Goal: Task Accomplishment & Management: Manage account settings

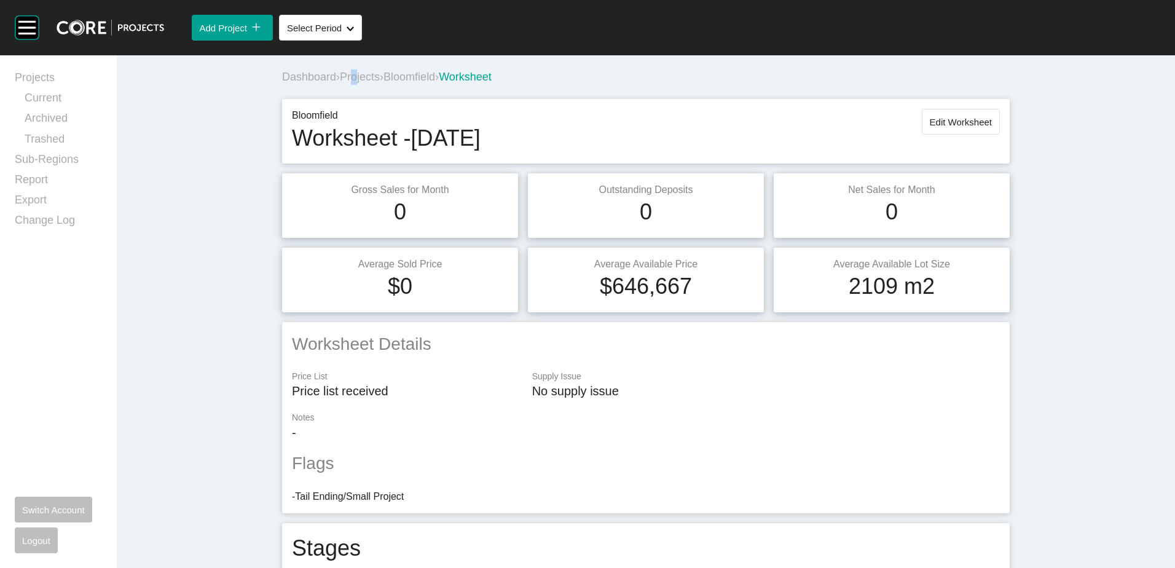
click at [356, 69] on div "Dashboard › Projects › Bloomfield › Worksheet" at bounding box center [648, 76] width 733 height 15
click at [358, 71] on span "Projects" at bounding box center [360, 77] width 40 height 12
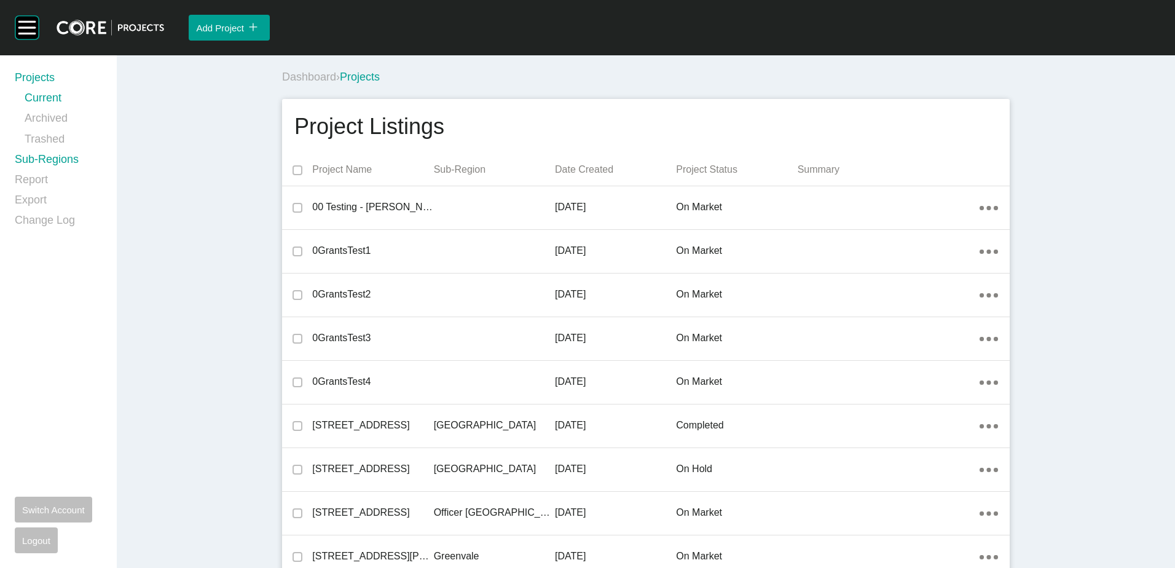
click at [71, 162] on link "Sub-Regions" at bounding box center [58, 162] width 87 height 20
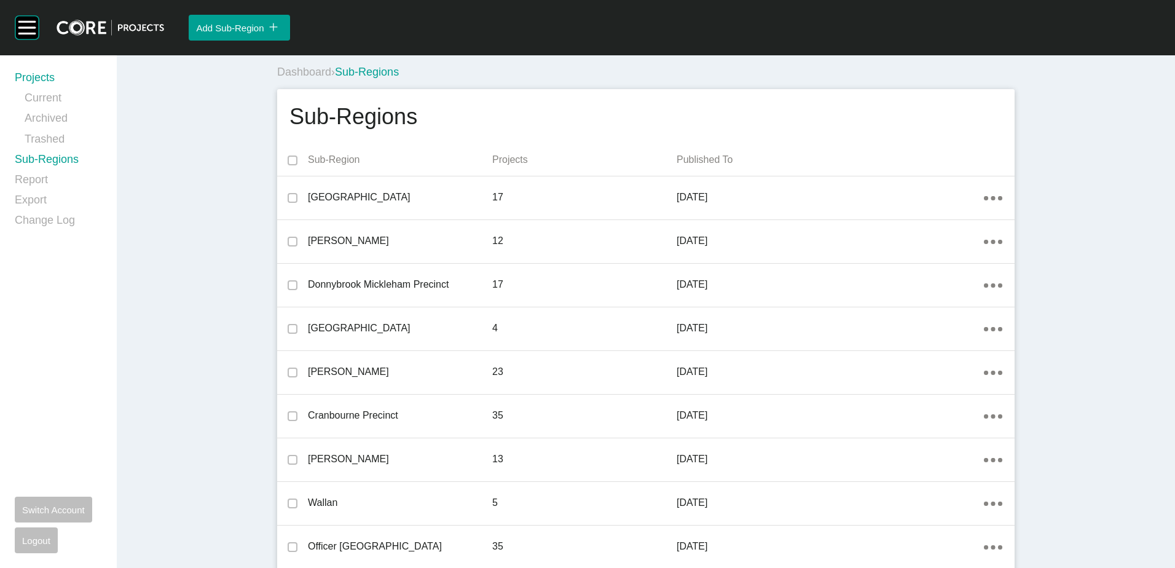
click at [41, 87] on link "Projects" at bounding box center [58, 80] width 87 height 20
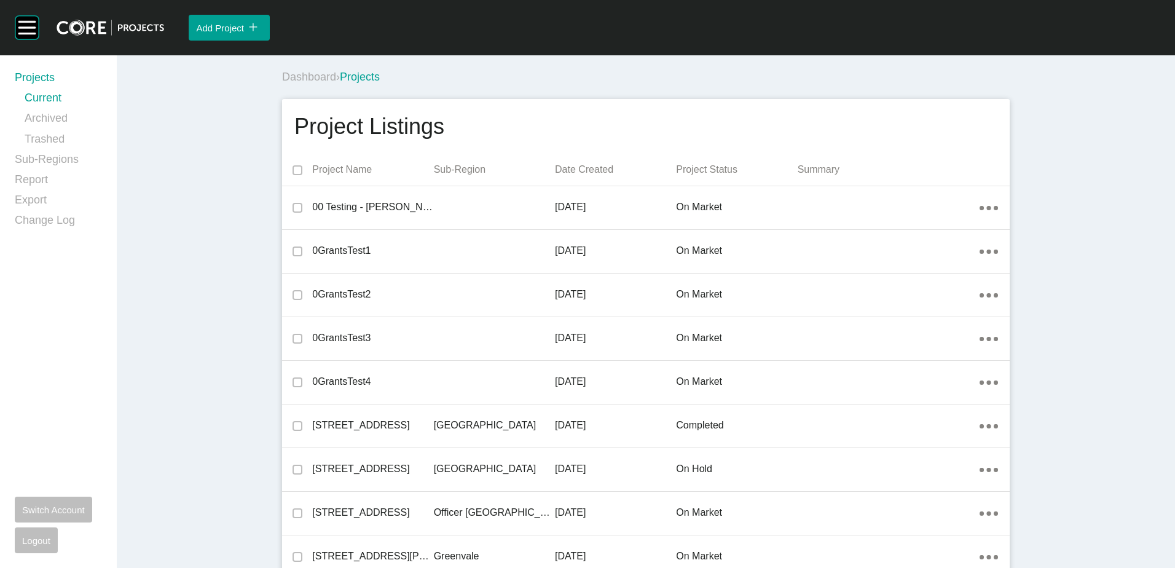
click at [787, 68] on div "Dashboard › Projects" at bounding box center [648, 77] width 733 height 34
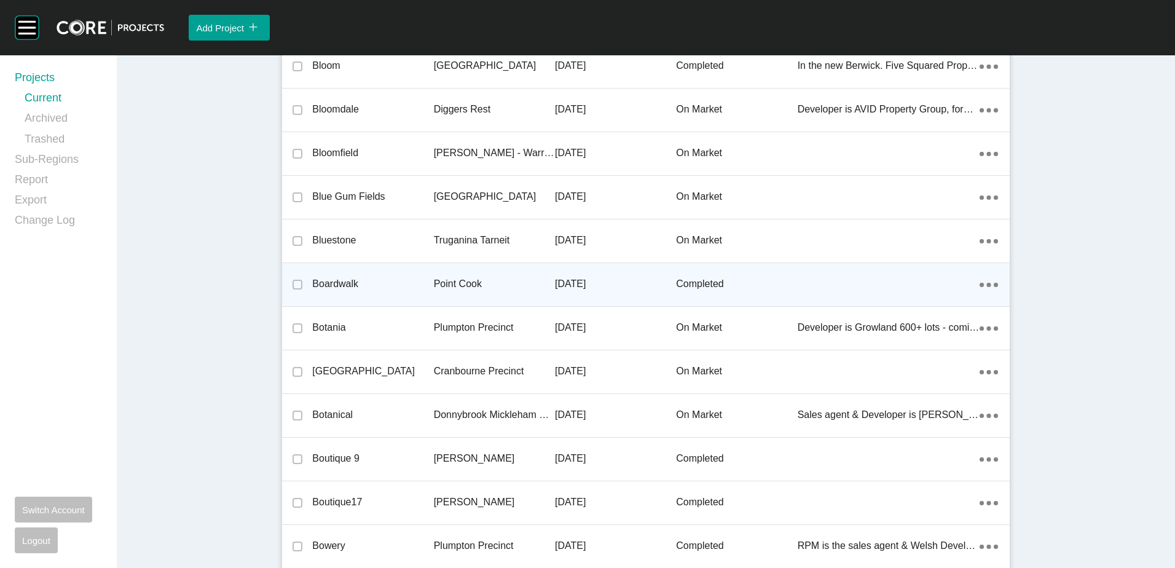
click at [555, 278] on p "[DATE]" at bounding box center [615, 284] width 121 height 14
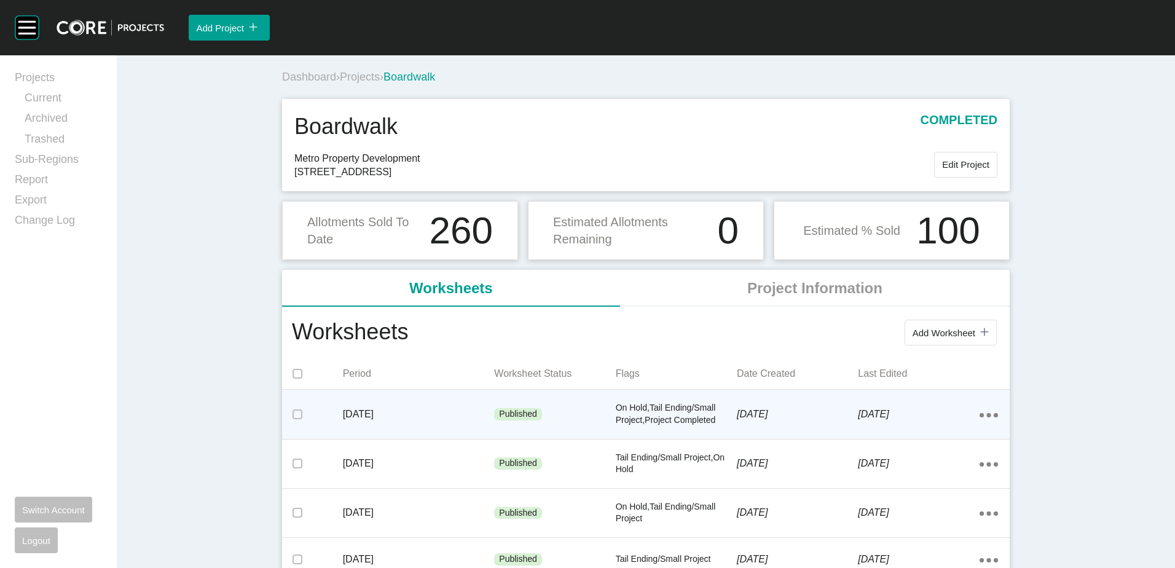
click at [862, 411] on p "[DATE]" at bounding box center [918, 415] width 121 height 14
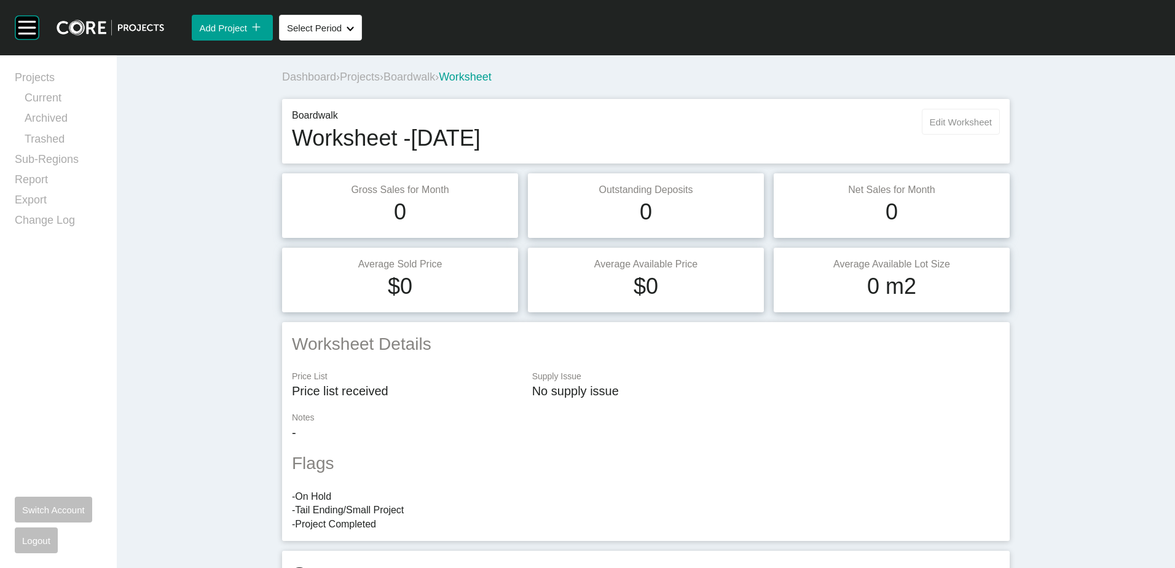
click at [961, 129] on button "Edit Worksheet" at bounding box center [961, 122] width 78 height 26
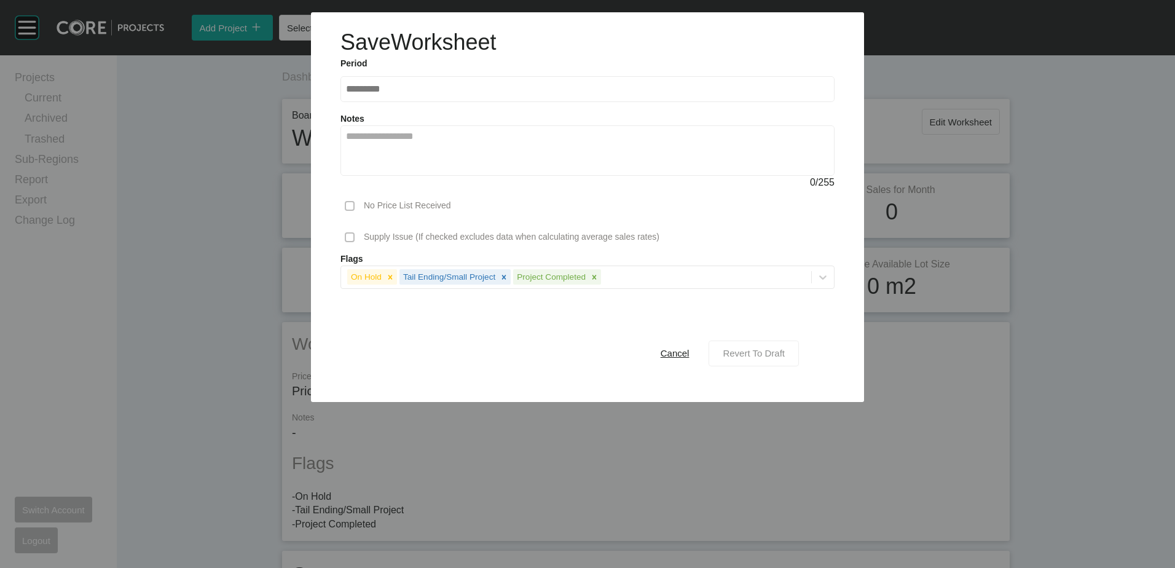
click at [746, 355] on span "Revert To Draft" at bounding box center [754, 353] width 62 height 10
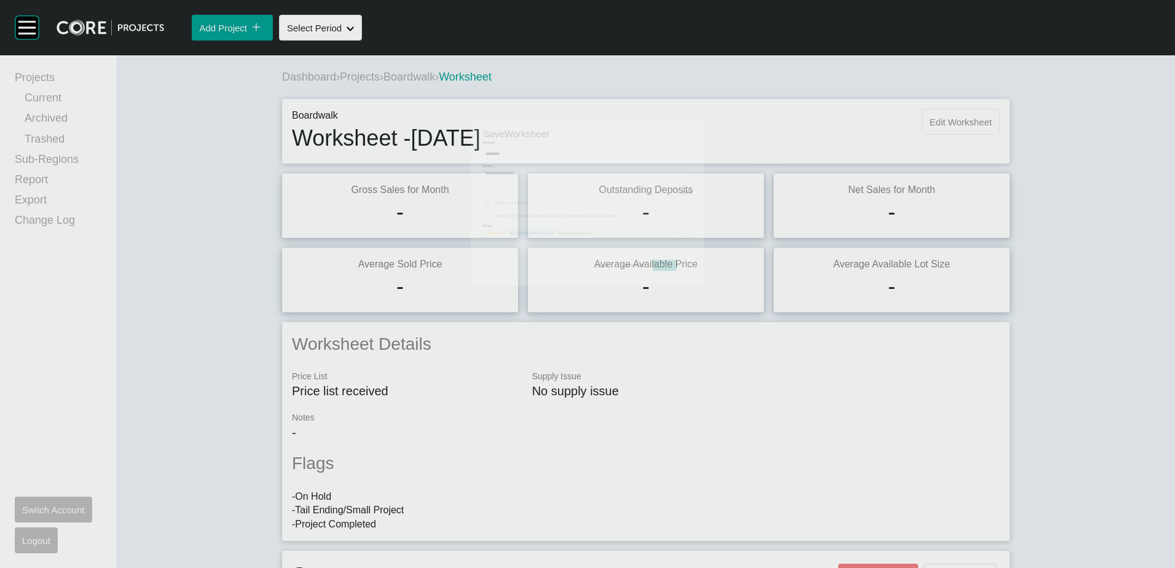
click at [954, 119] on span "Edit Worksheet" at bounding box center [961, 122] width 62 height 10
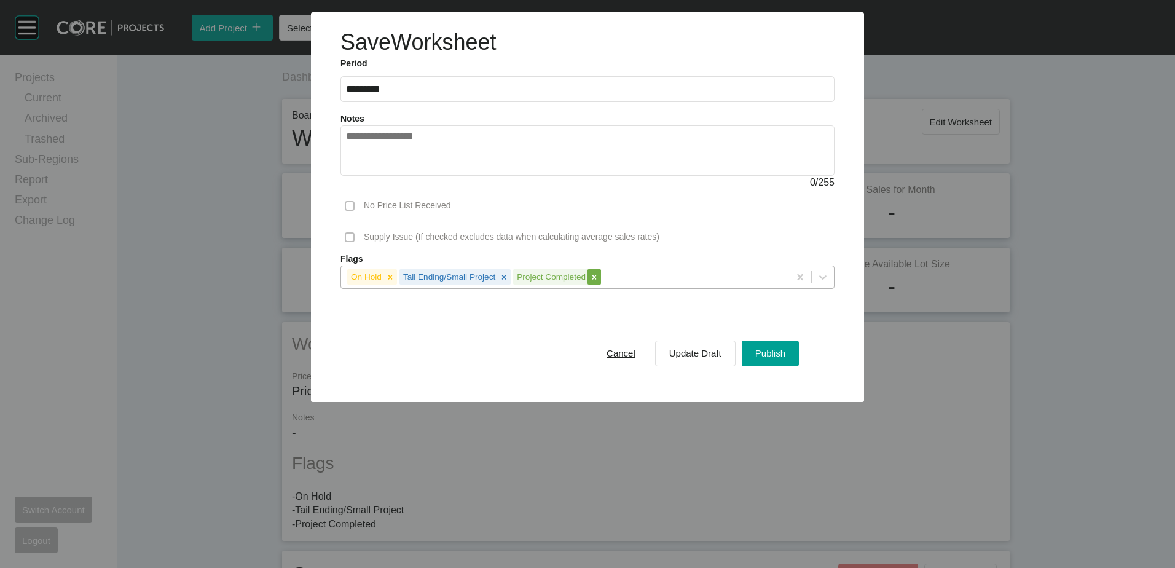
click at [592, 279] on icon at bounding box center [594, 277] width 9 height 9
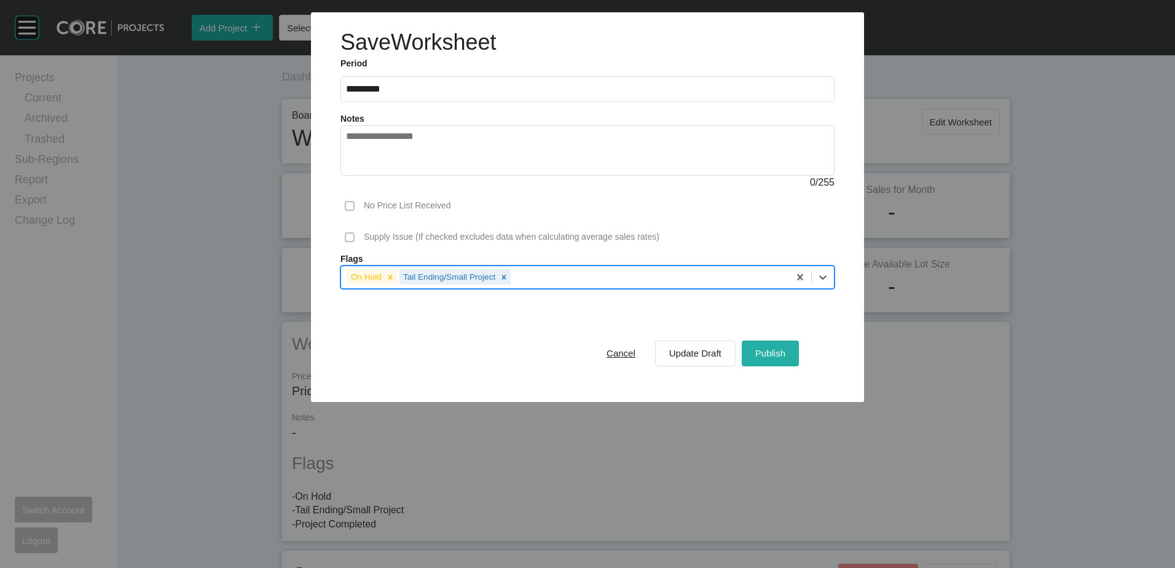
click at [772, 354] on span "Publish" at bounding box center [770, 353] width 30 height 10
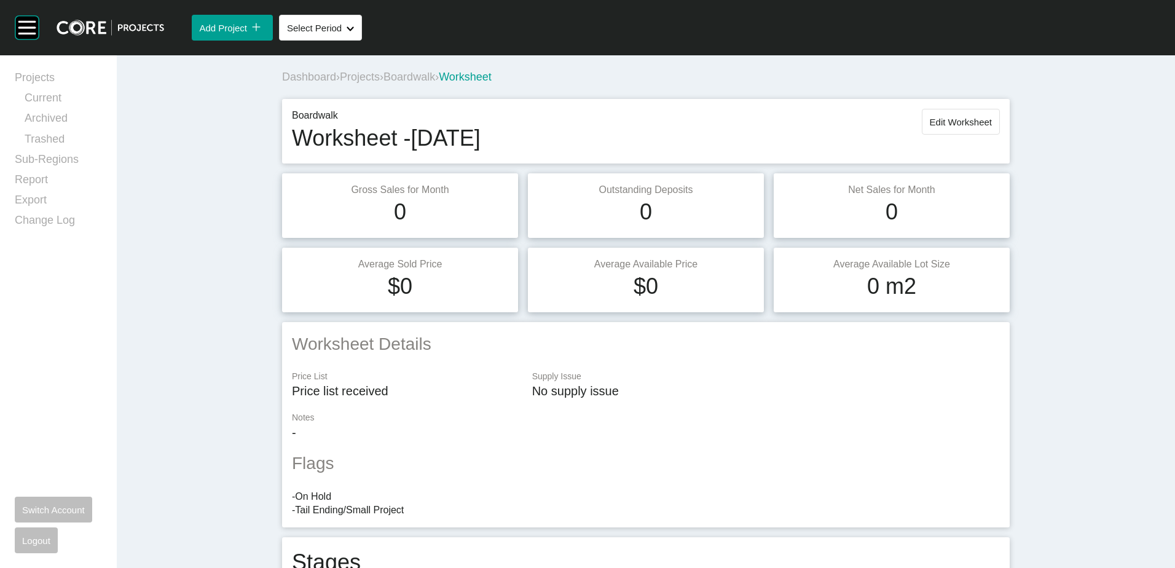
click at [433, 74] on span "Boardwalk" at bounding box center [410, 77] width 52 height 12
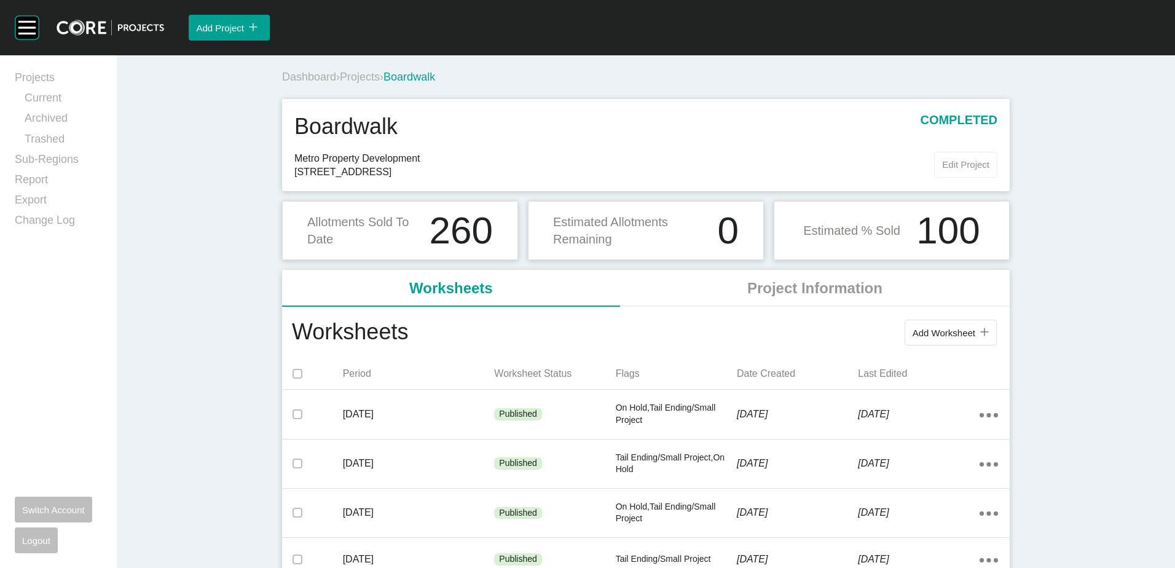
click at [956, 167] on span "Edit Project" at bounding box center [965, 164] width 47 height 10
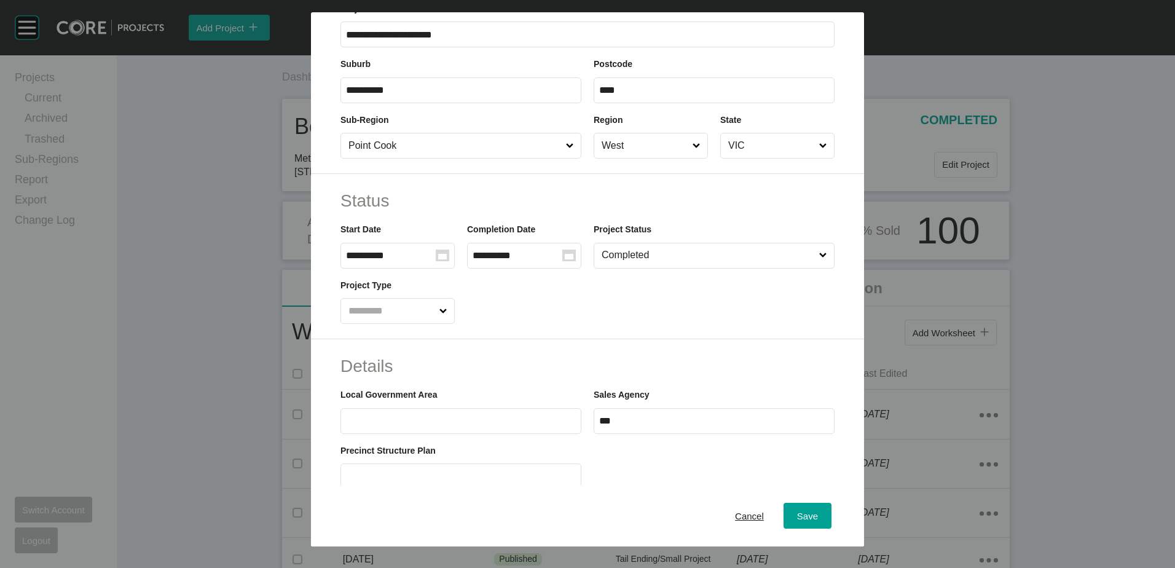
scroll to position [123, 0]
click at [663, 254] on input "Completed" at bounding box center [708, 254] width 218 height 25
click at [797, 513] on span "Save" at bounding box center [807, 515] width 21 height 10
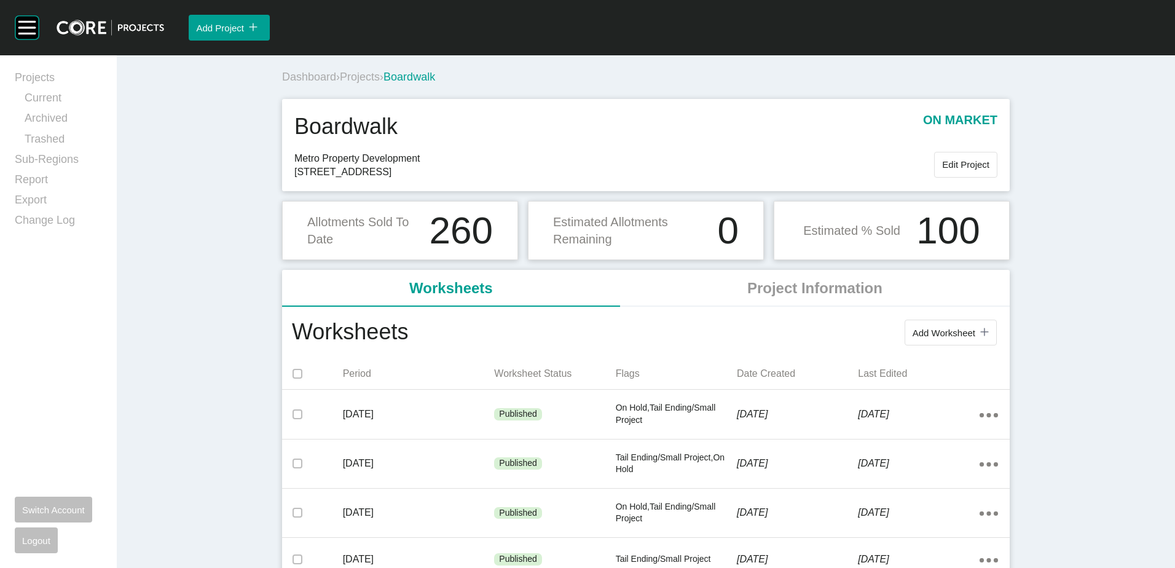
click at [355, 78] on span "Projects" at bounding box center [360, 77] width 40 height 12
